Goal: Information Seeking & Learning: Learn about a topic

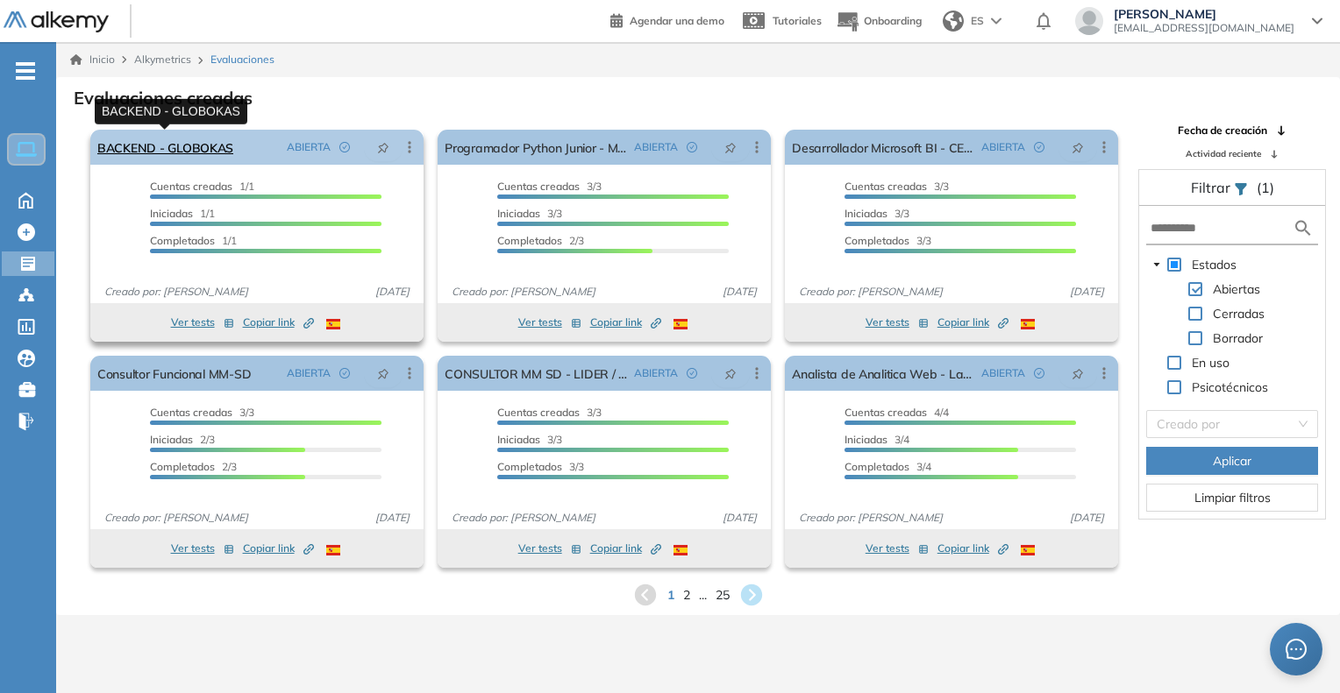
click at [183, 140] on link "BACKEND - GLOBOKAS" at bounding box center [165, 147] width 136 height 35
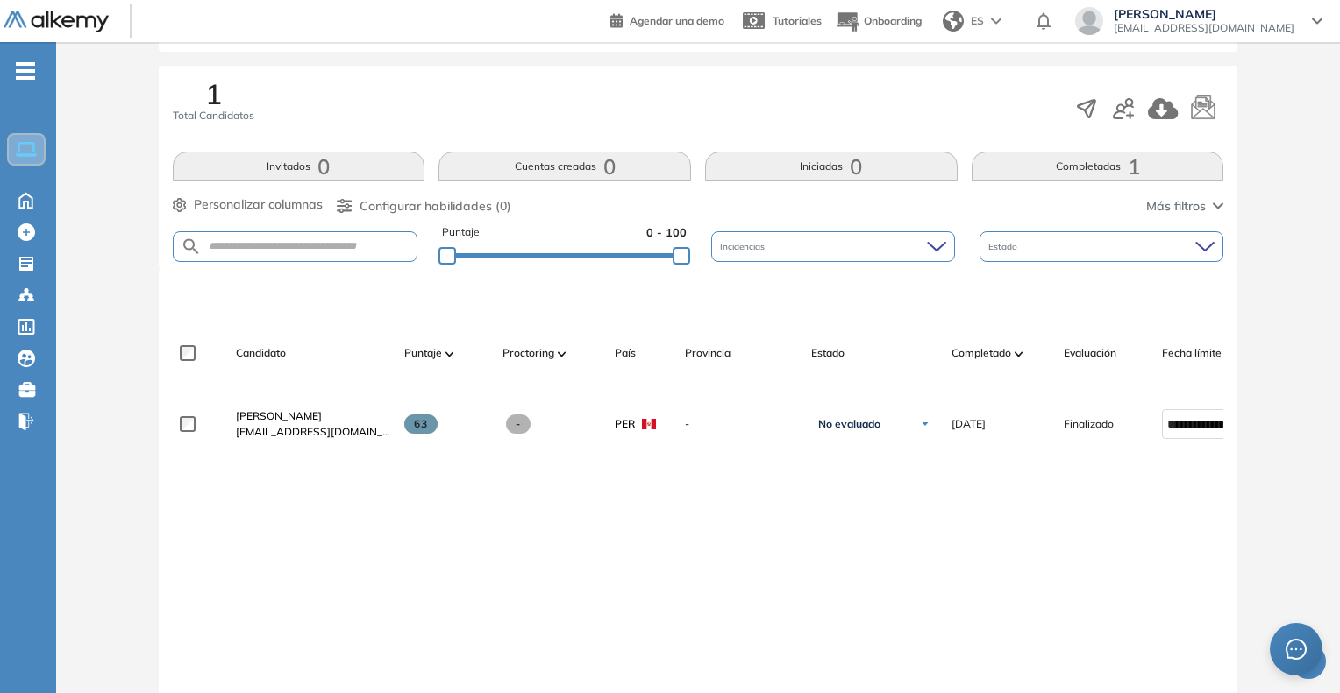
scroll to position [351, 0]
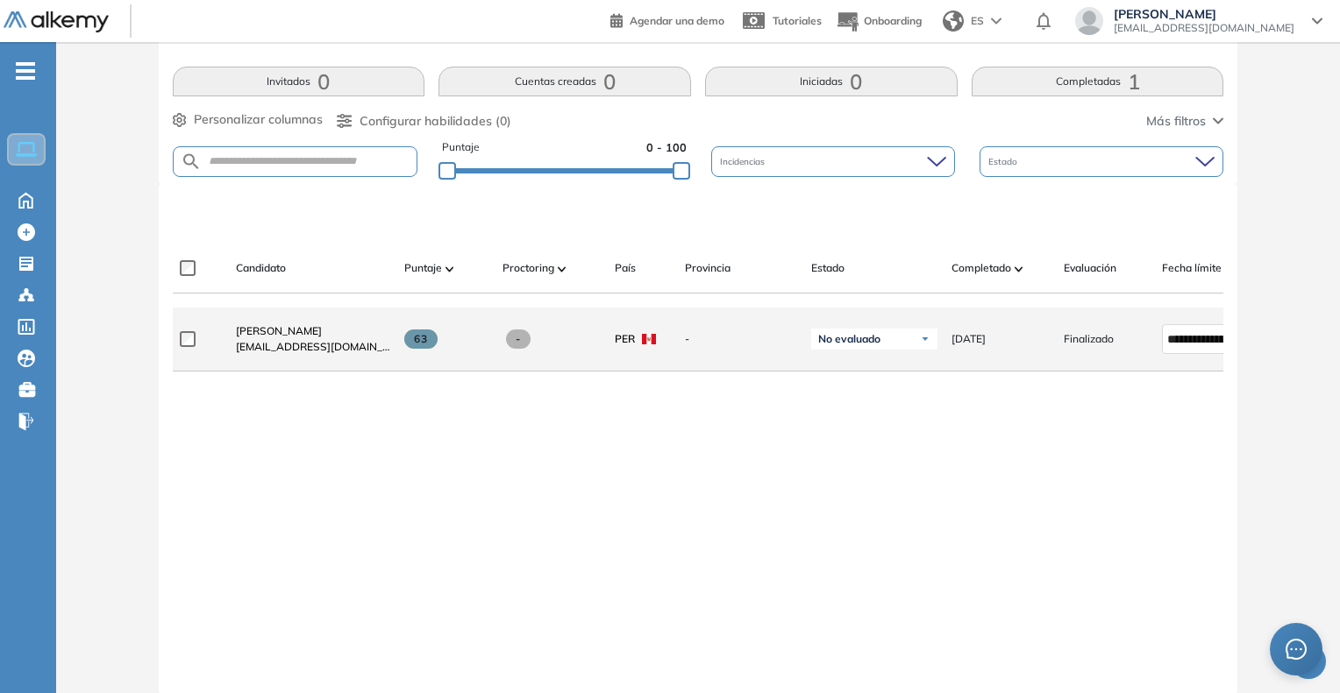
click at [329, 327] on div "[PERSON_NAME] [EMAIL_ADDRESS][DOMAIN_NAME]" at bounding box center [306, 339] width 168 height 60
click at [319, 335] on span "[PERSON_NAME]" at bounding box center [279, 330] width 86 height 13
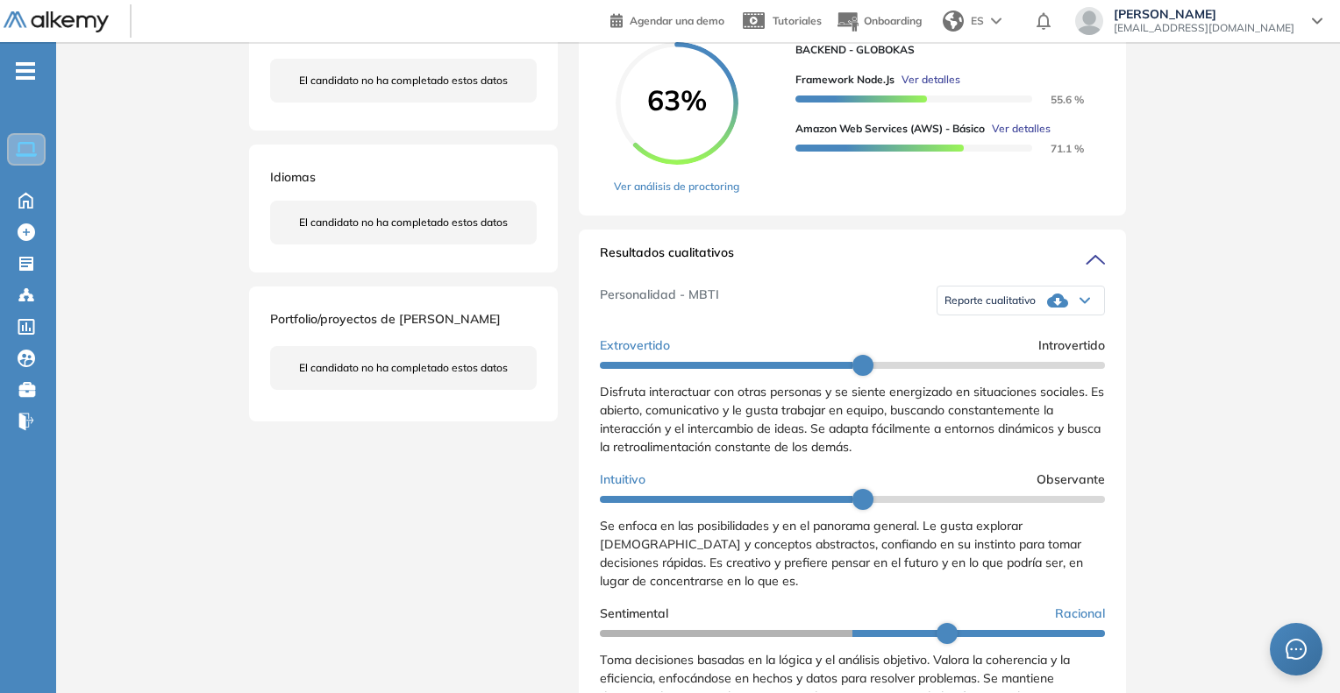
scroll to position [614, 0]
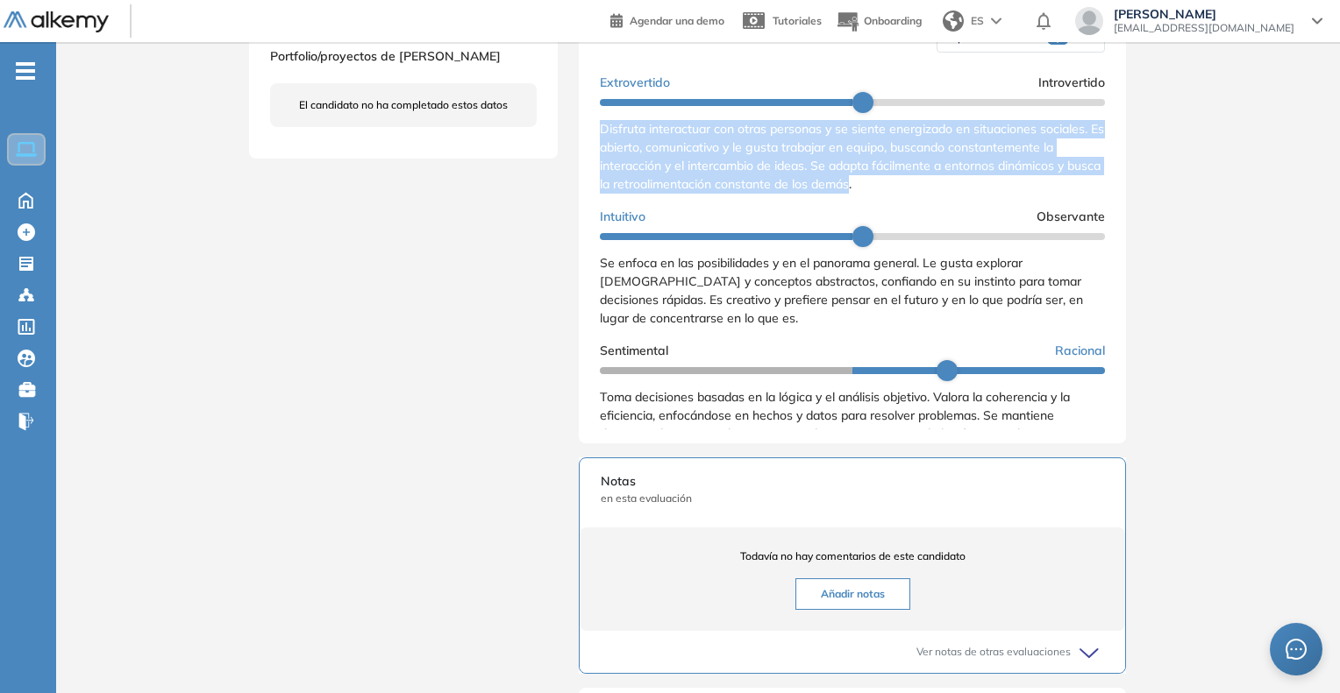
drag, startPoint x: 597, startPoint y: 146, endPoint x: 888, endPoint y: 198, distance: 295.8
click at [888, 198] on div "Resultados cualitativos Personalidad - MBTI Reporte cualitativo Reporte con Afi…" at bounding box center [852, 205] width 547 height 477
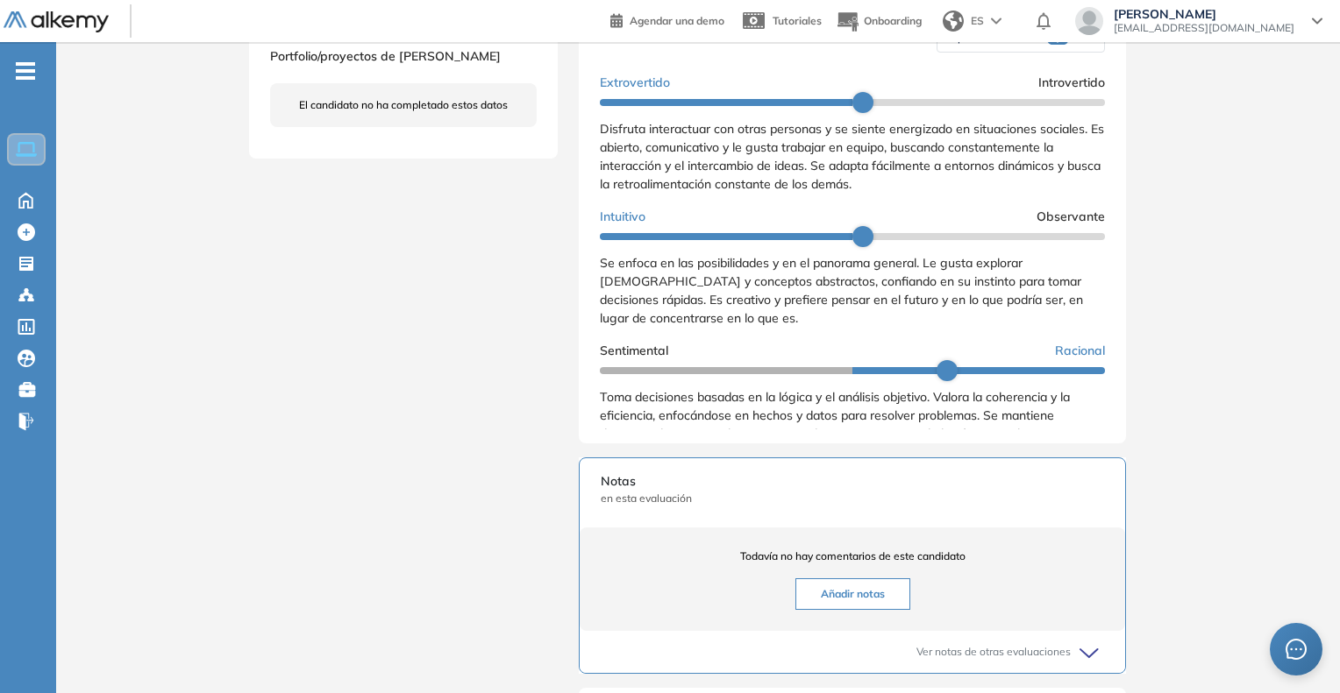
click at [902, 194] on div "Disfruta interactuar con otras personas y se siente energizado en situaciones s…" at bounding box center [852, 157] width 505 height 74
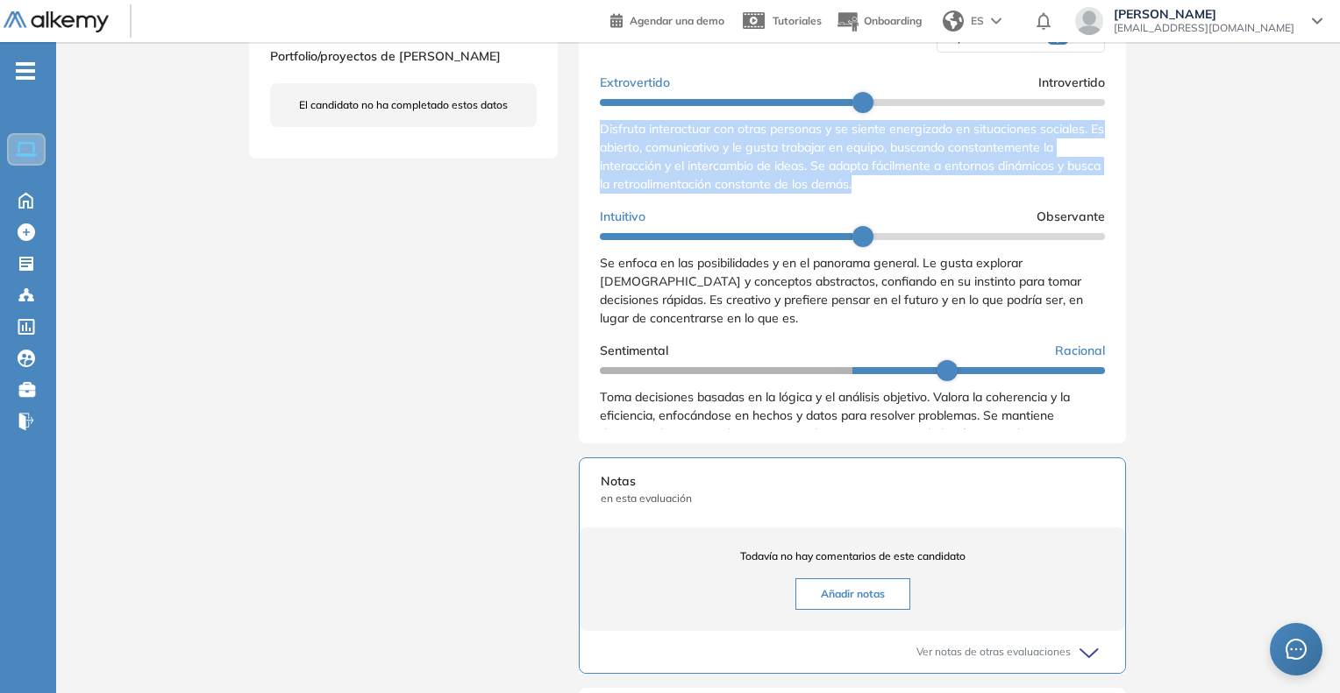
drag, startPoint x: 897, startPoint y: 207, endPoint x: 602, endPoint y: 143, distance: 301.5
click at [602, 143] on div "Disfruta interactuar con otras personas y se siente energizado en situaciones s…" at bounding box center [852, 157] width 505 height 74
copy span "Disfruta interactuar con otras personas y se siente energizado en situaciones s…"
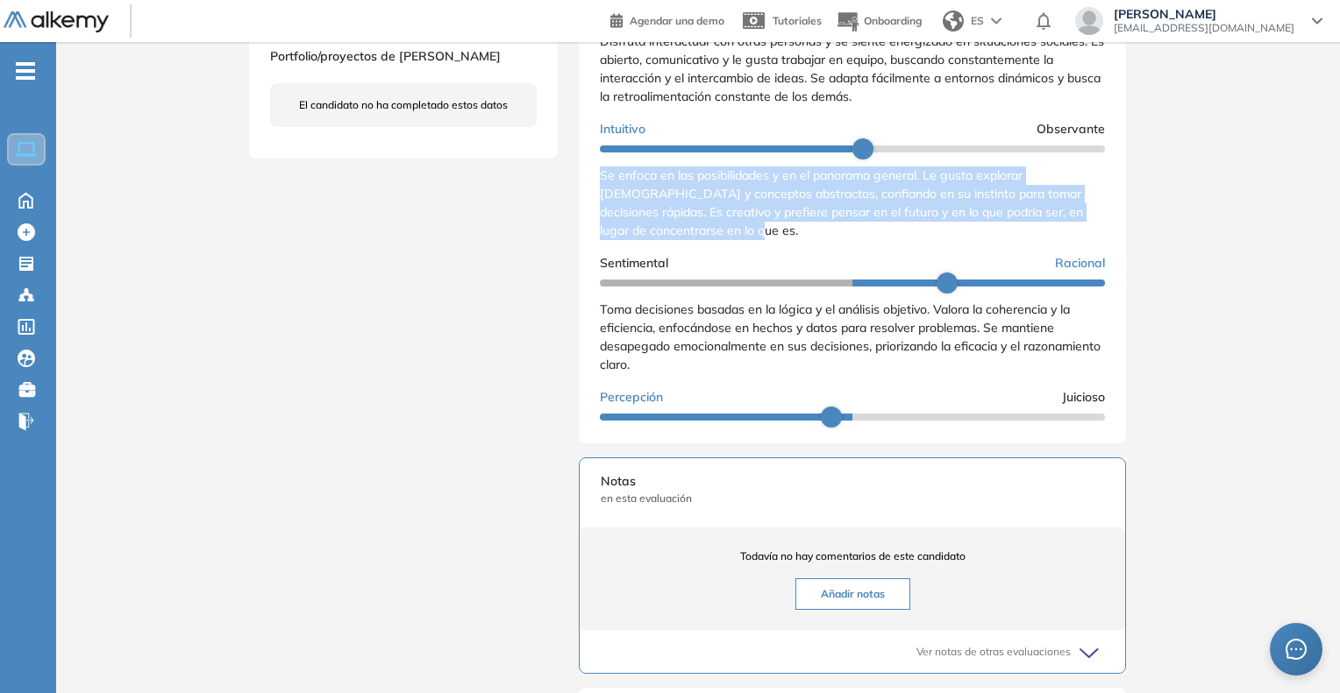
drag, startPoint x: 601, startPoint y: 196, endPoint x: 772, endPoint y: 261, distance: 183.2
click at [772, 261] on div "Extrovertido Introvertido Disfruta interactuar con otras personas y se siente e…" at bounding box center [852, 305] width 505 height 652
copy span "Se enfoca en las posibilidades y en el panorama general. Le gusta explorar [DEM…"
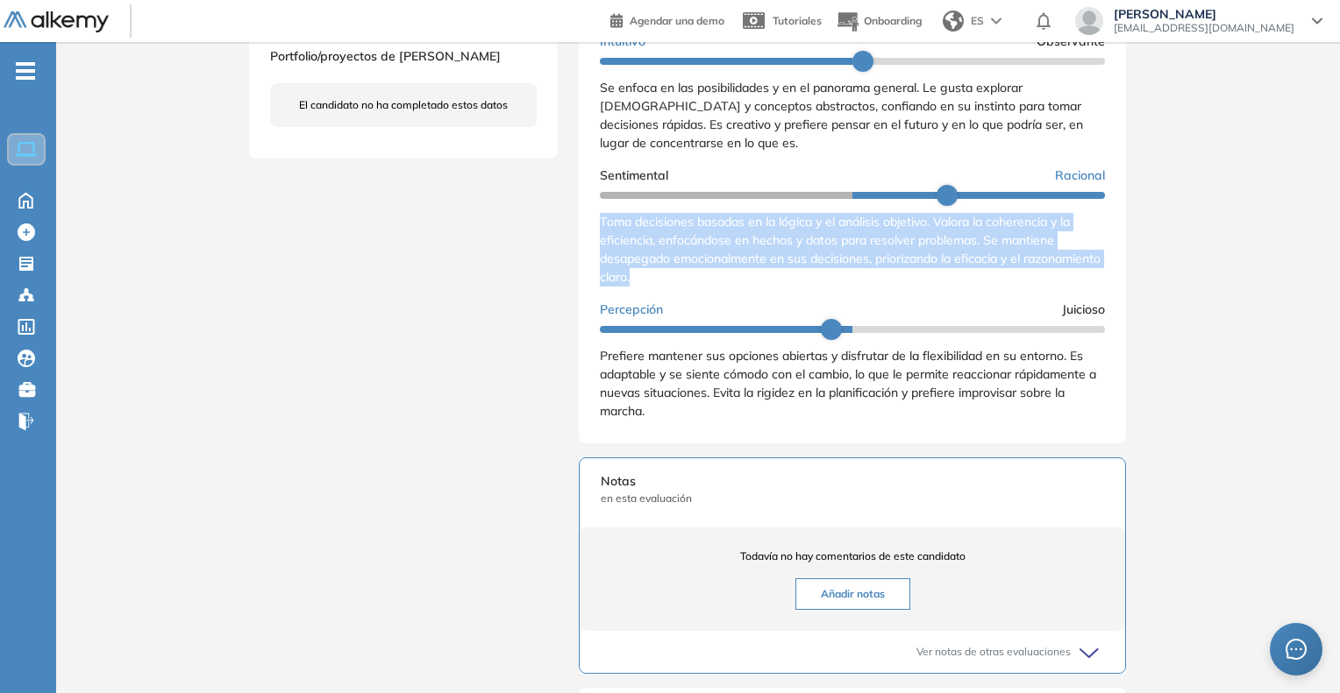
drag, startPoint x: 601, startPoint y: 240, endPoint x: 728, endPoint y: 309, distance: 143.6
click at [728, 309] on div "Extrovertido Introvertido Disfruta interactuar con otras personas y se siente e…" at bounding box center [852, 217] width 505 height 652
copy span "Toma decisiones basadas en la lógica y el análisis objetivo. Valora la coherenc…"
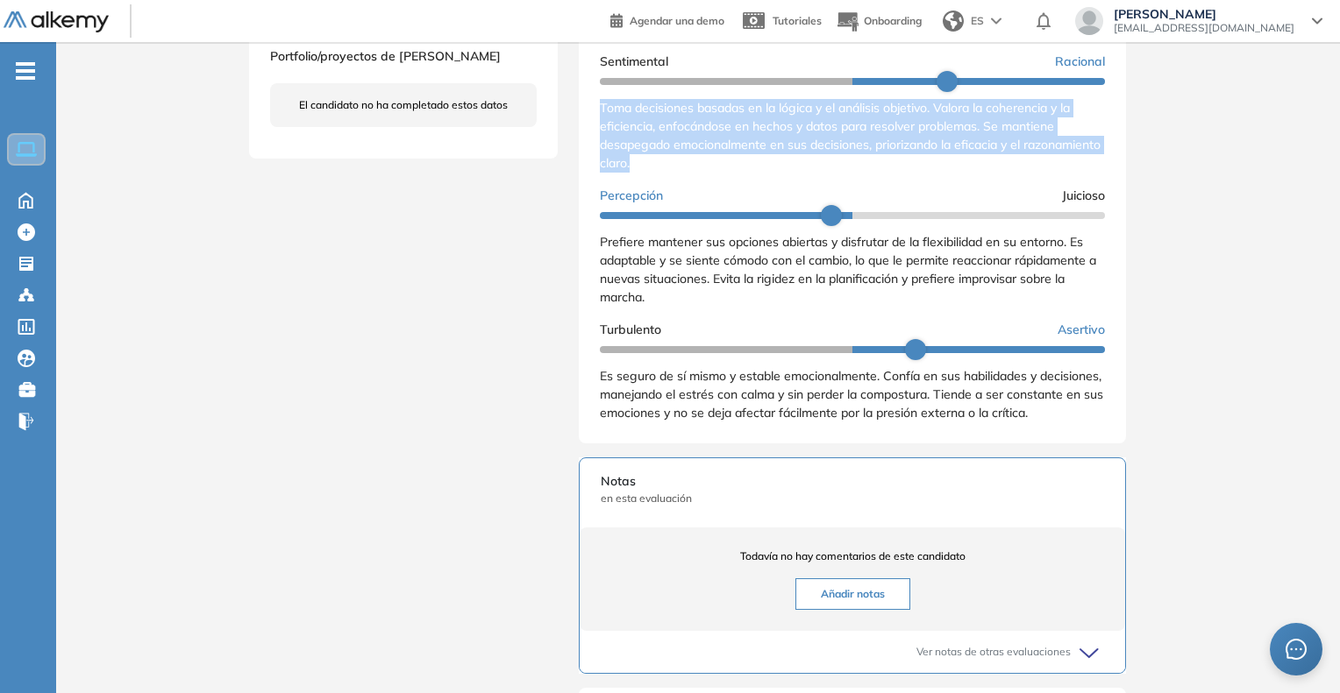
scroll to position [307, 0]
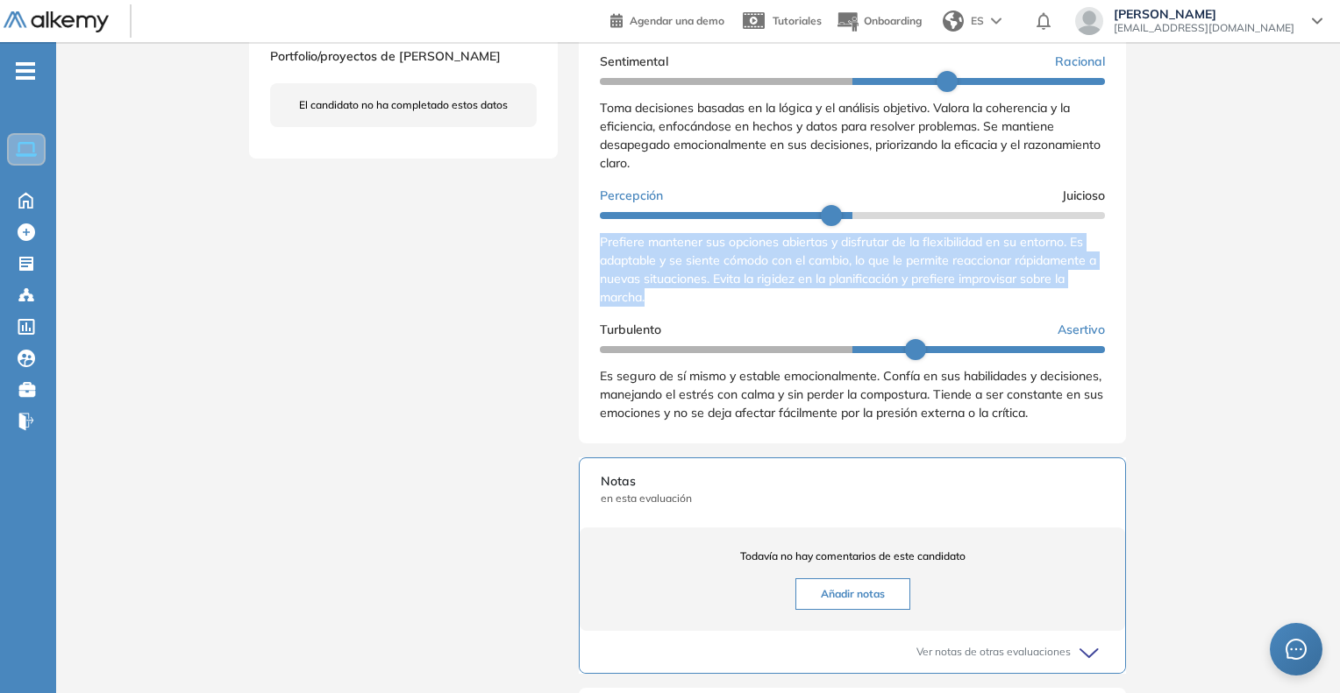
drag, startPoint x: 593, startPoint y: 242, endPoint x: 667, endPoint y: 313, distance: 102.9
click at [667, 313] on div "Resultados cualitativos Personalidad - MBTI Reporte cualitativo Reporte con Afi…" at bounding box center [852, 205] width 547 height 477
copy span "Prefiere mantener sus opciones abiertas y disfrutar de la flexibilidad en su en…"
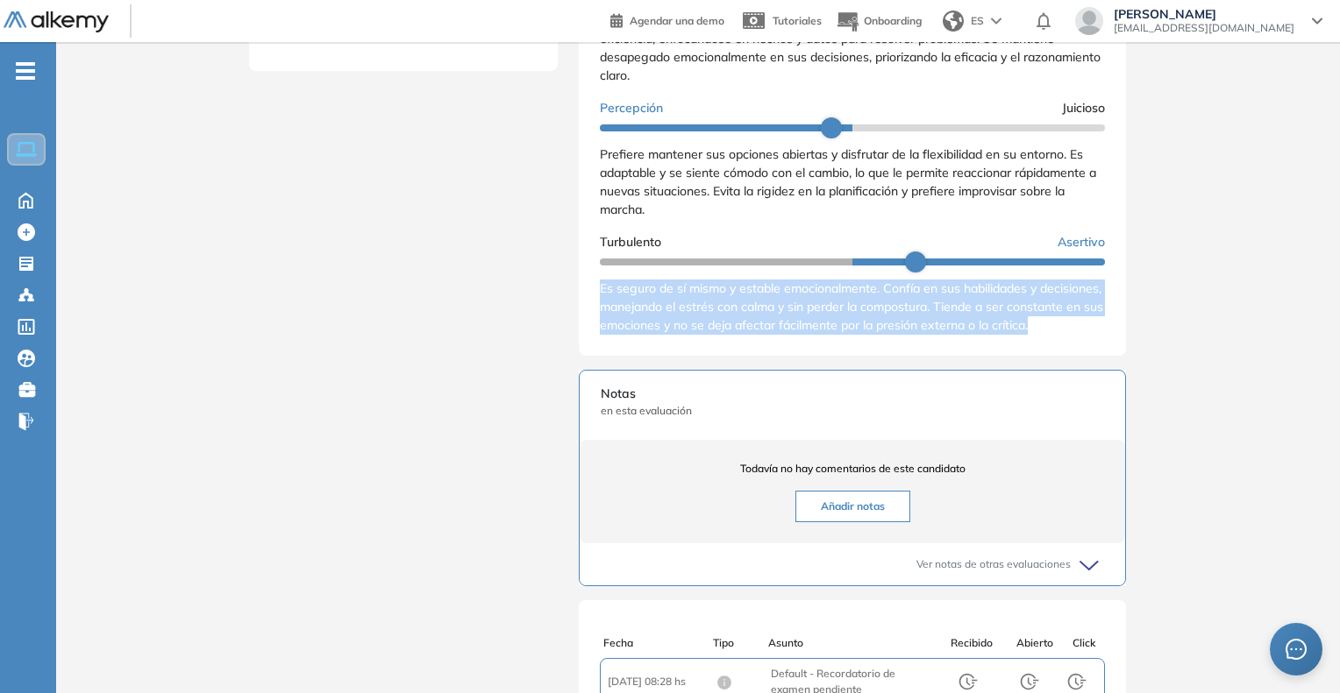
scroll to position [308, 0]
drag, startPoint x: 594, startPoint y: 284, endPoint x: 643, endPoint y: 356, distance: 87.1
click at [643, 356] on div "Resultados cualitativos Personalidad - MBTI Reporte cualitativo Reporte con Afi…" at bounding box center [852, 117] width 547 height 477
copy span "Es seguro de sí mismo y estable emocionalmente. Confía en sus habilidades y dec…"
